Goal: Information Seeking & Learning: Learn about a topic

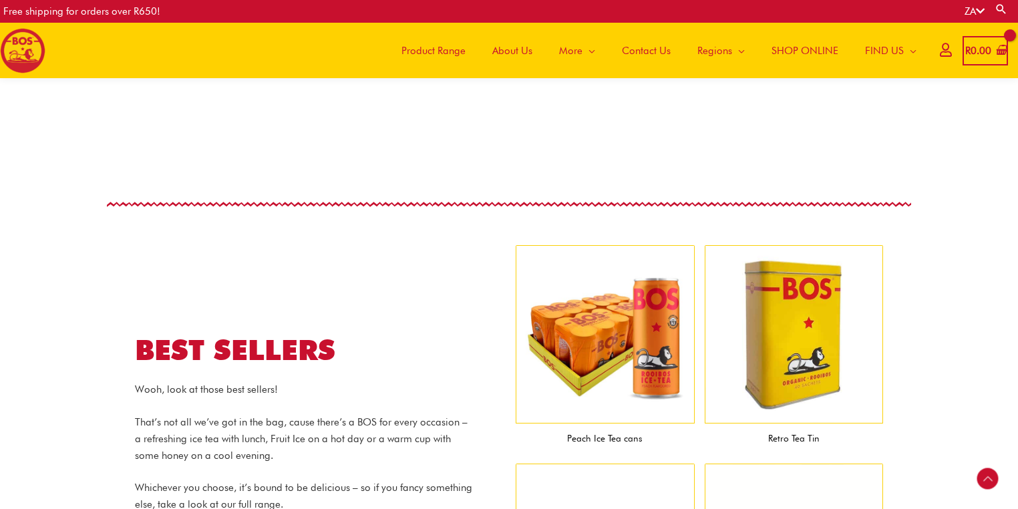
scroll to position [1272, 0]
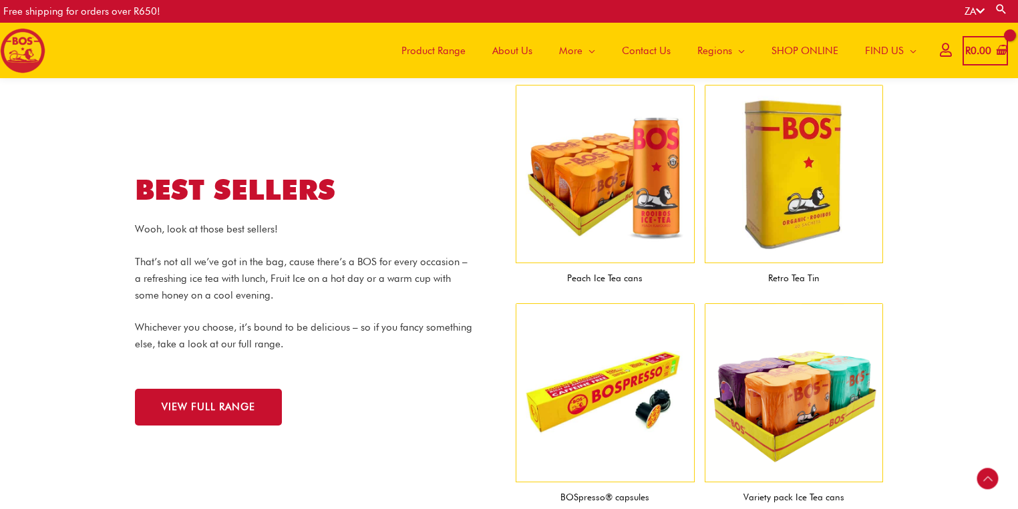
click at [411, 379] on div "VIEW FULL RANGE" at bounding box center [318, 397] width 367 height 57
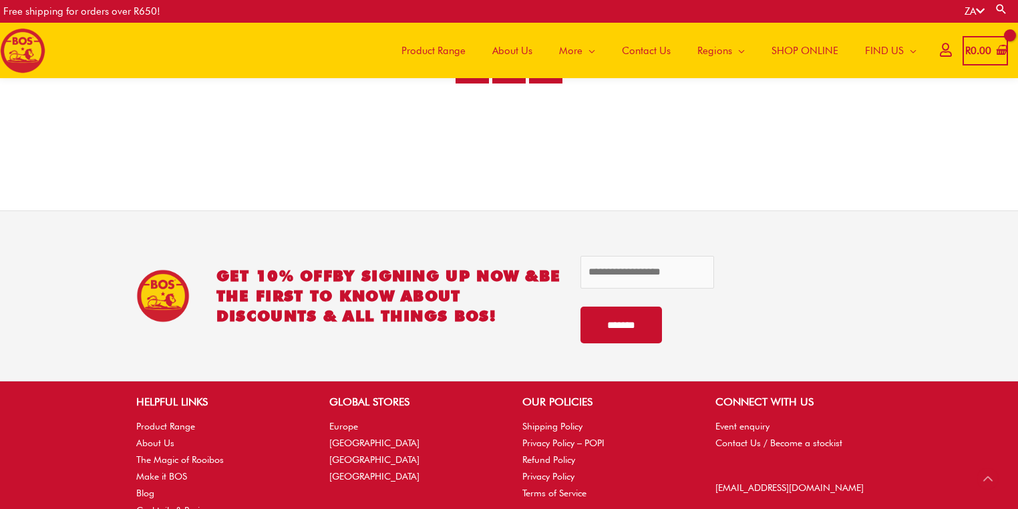
scroll to position [2768, 0]
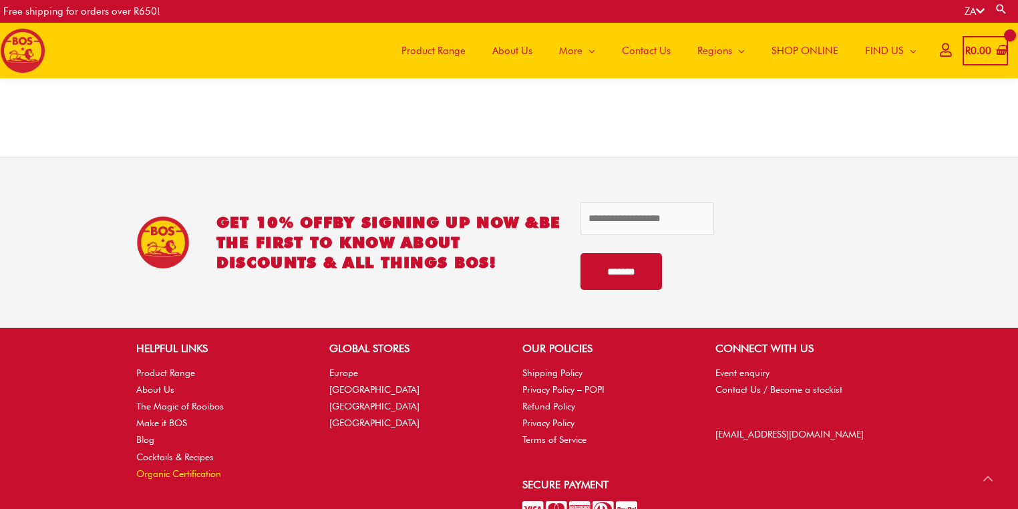
click at [195, 475] on link "Organic Certification" at bounding box center [178, 473] width 85 height 11
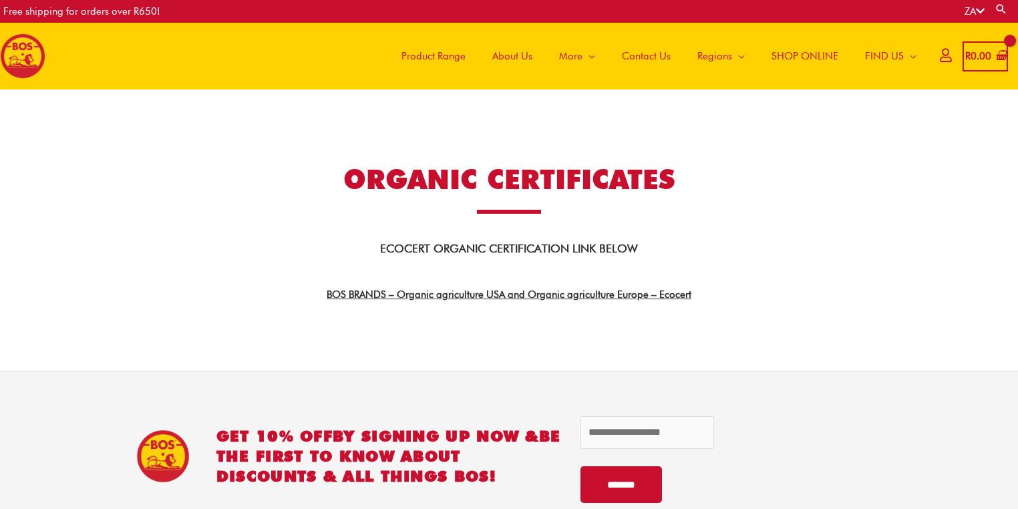
click at [558, 292] on link "BOS BRANDS – Organic agriculture USA and Organic agriculture Europe – Ecocert" at bounding box center [509, 294] width 365 height 12
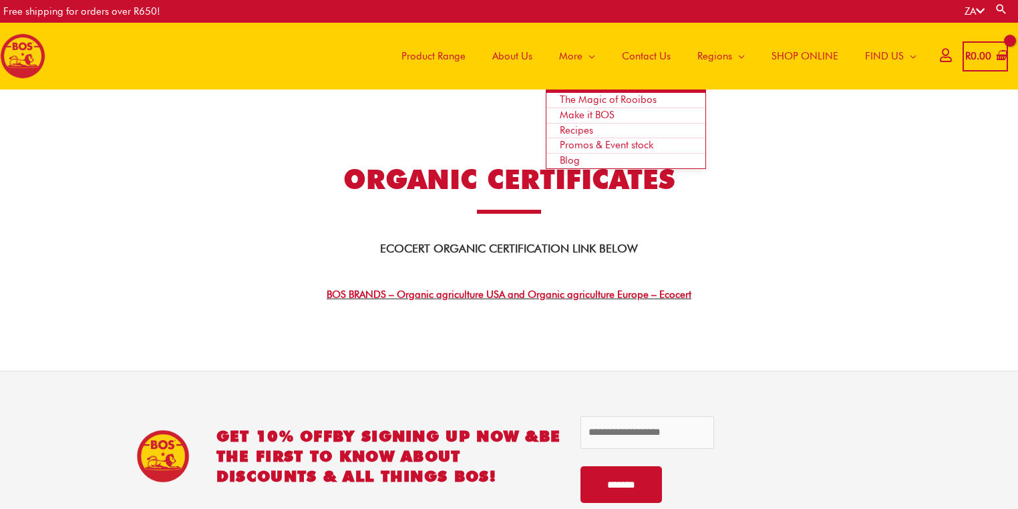
click at [566, 160] on span "Blog" at bounding box center [570, 160] width 20 height 12
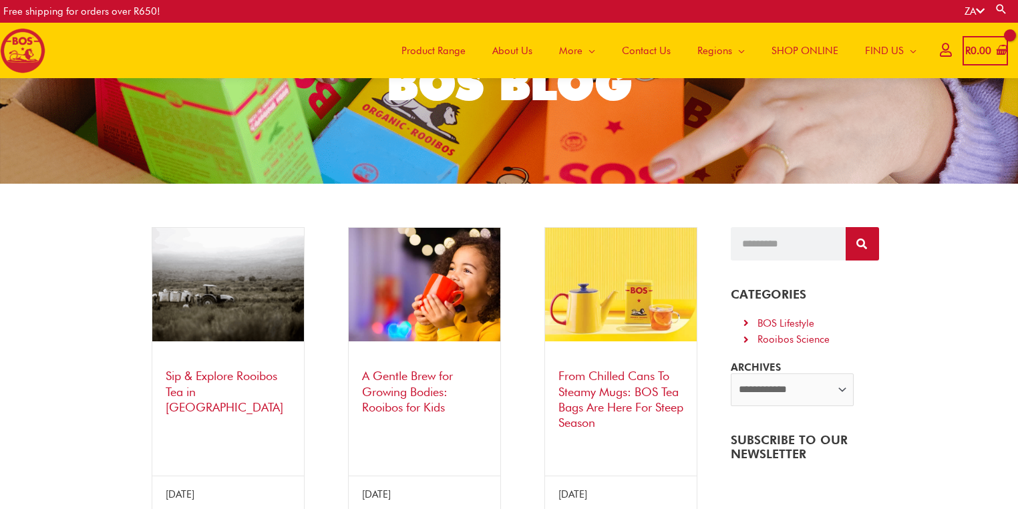
scroll to position [202, 0]
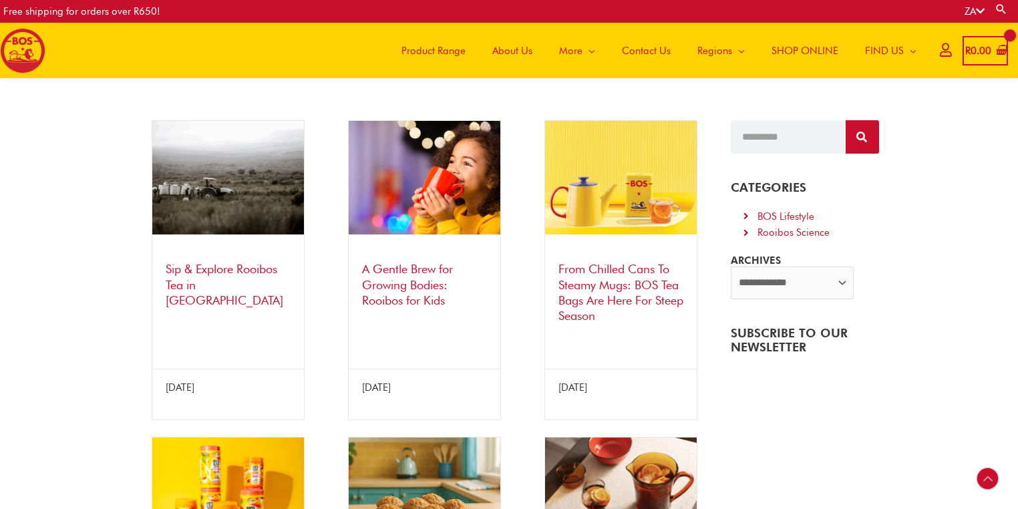
click at [238, 266] on link "Sip & Explore Rooibos Tea in [GEOGRAPHIC_DATA]" at bounding box center [225, 284] width 118 height 45
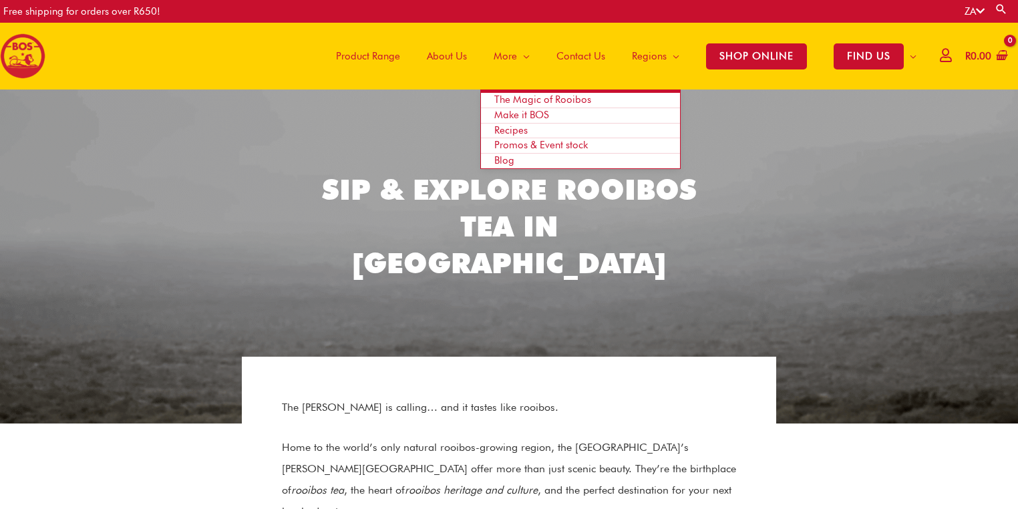
click at [572, 98] on span "The Magic of Rooibos" at bounding box center [542, 99] width 97 height 12
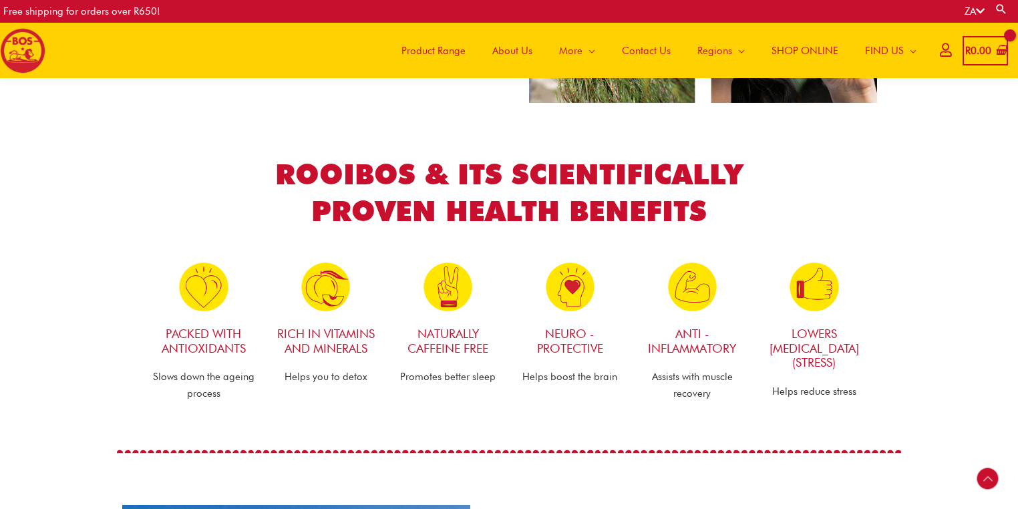
scroll to position [629, 0]
